Goal: Transaction & Acquisition: Purchase product/service

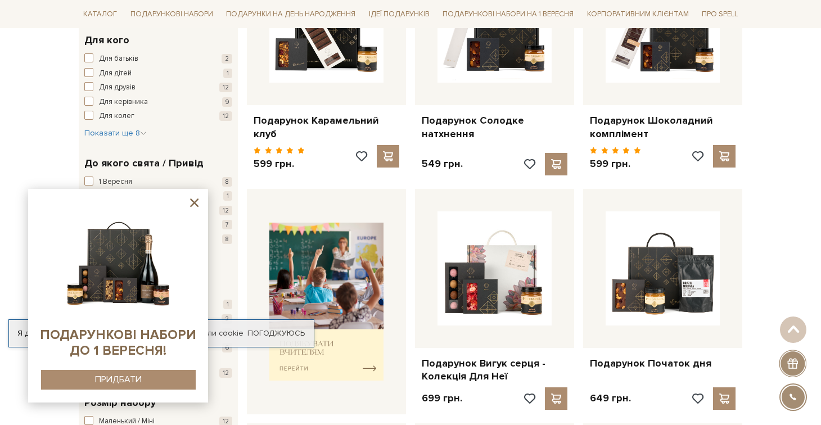
scroll to position [90, 0]
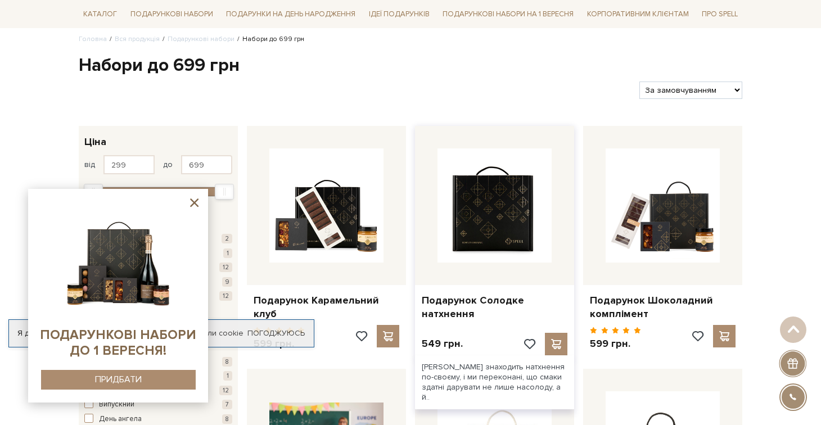
click at [491, 243] on img at bounding box center [494, 205] width 114 height 114
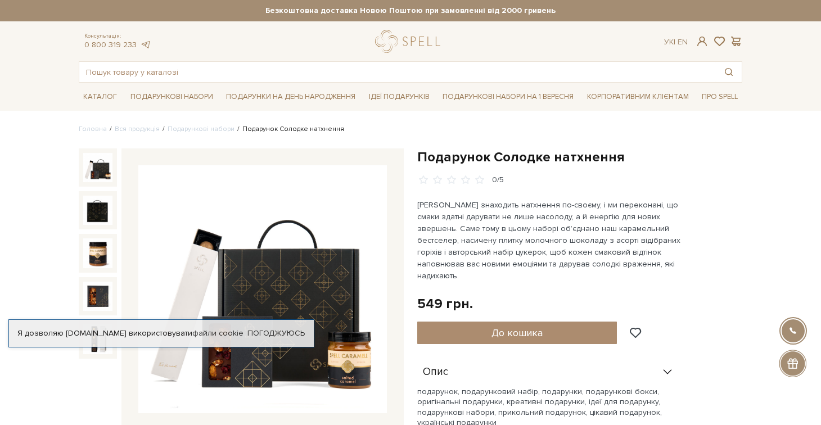
scroll to position [90, 0]
